Goal: Information Seeking & Learning: Learn about a topic

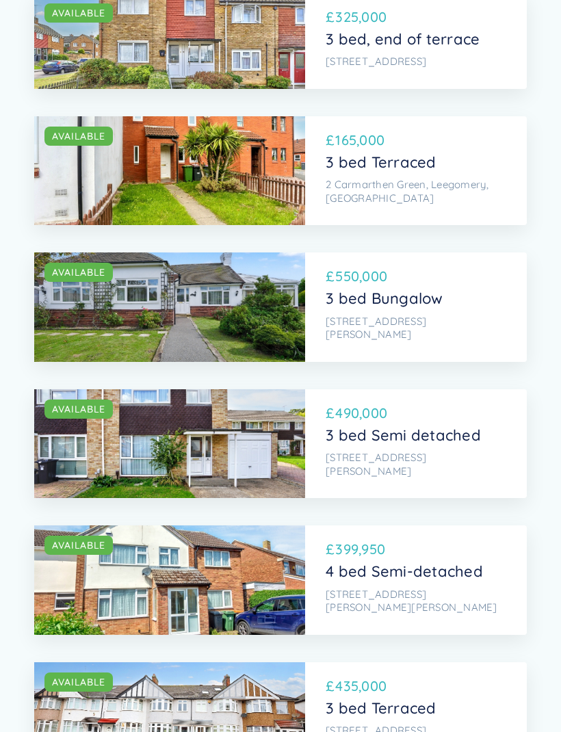
scroll to position [438, 0]
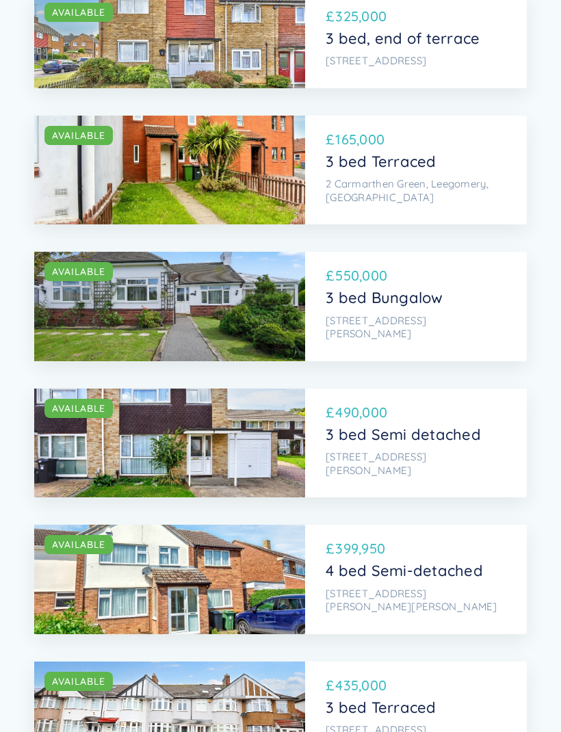
click at [249, 397] on div "SOLD AVAILABLE" at bounding box center [169, 442] width 271 height 109
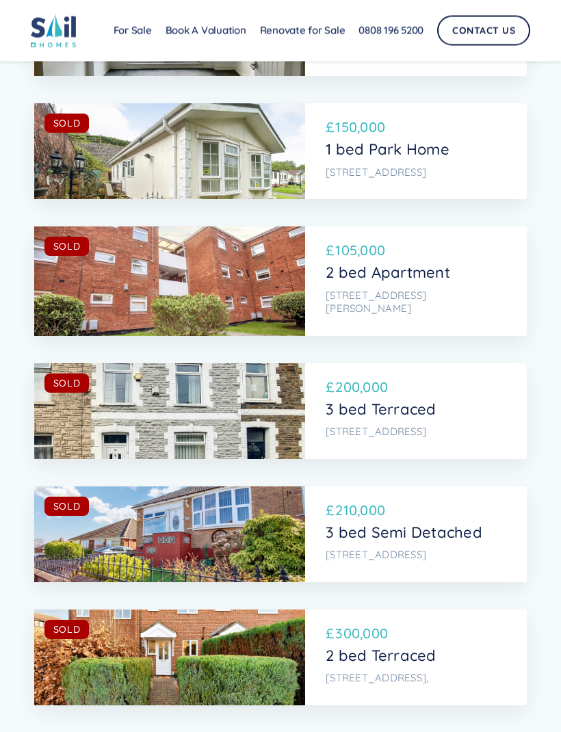
scroll to position [5523, 0]
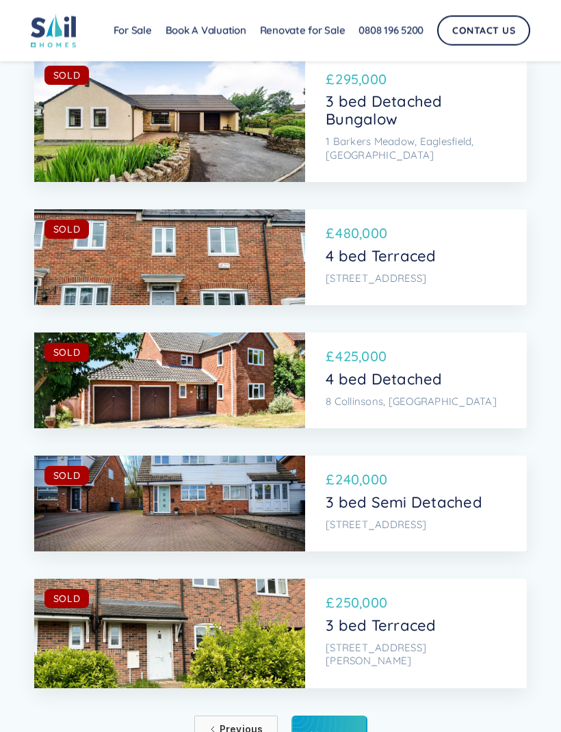
scroll to position [5562, 0]
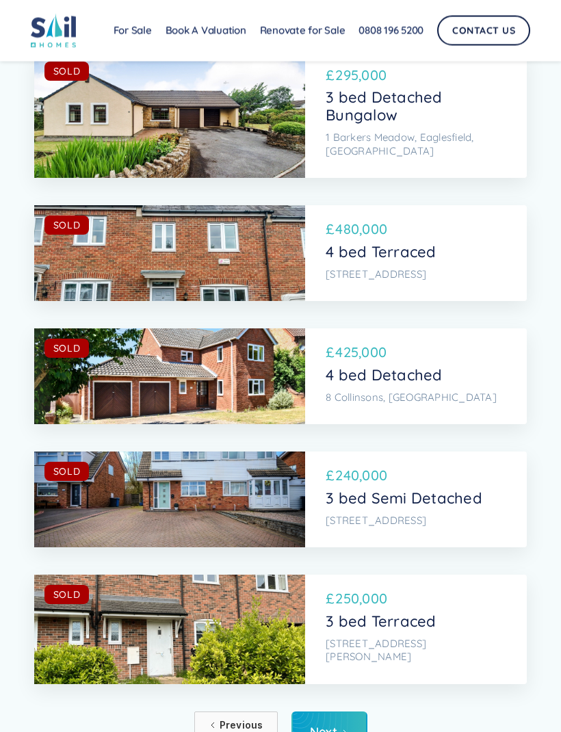
click at [325, 712] on link "Next" at bounding box center [329, 733] width 76 height 42
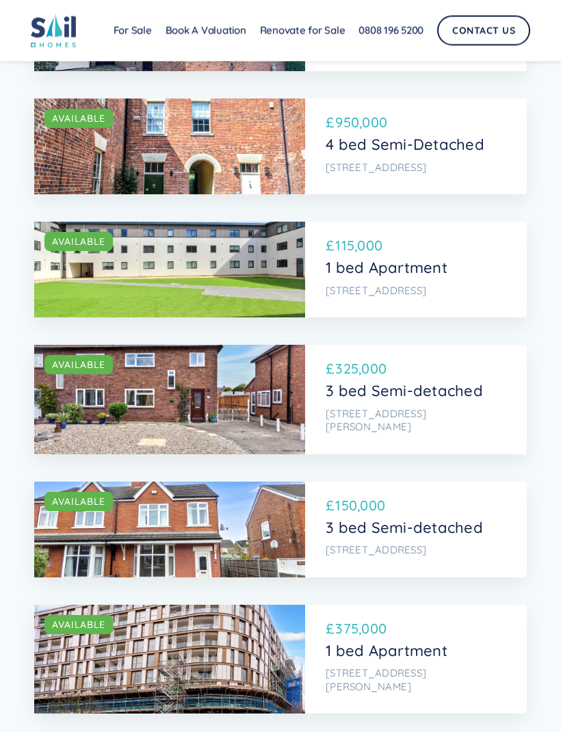
scroll to position [1810, 0]
click at [405, 259] on p "1 bed Apartment" at bounding box center [414, 268] width 177 height 18
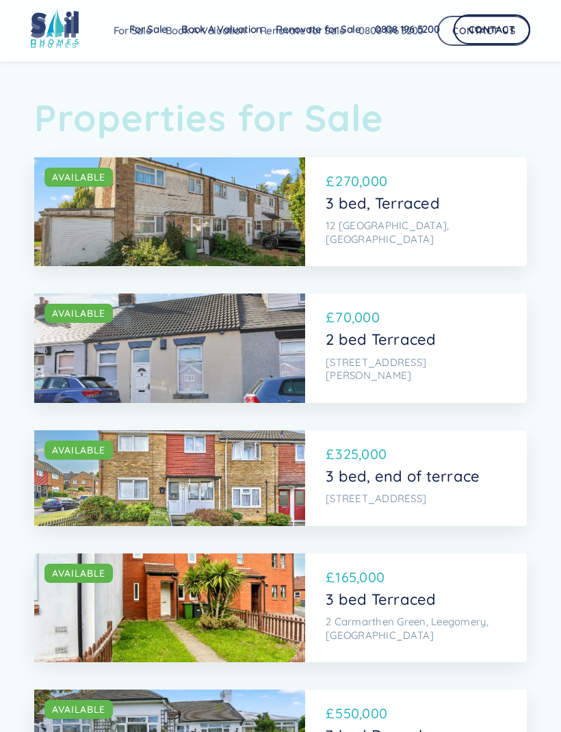
scroll to position [1856, 0]
